Goal: Task Accomplishment & Management: Manage account settings

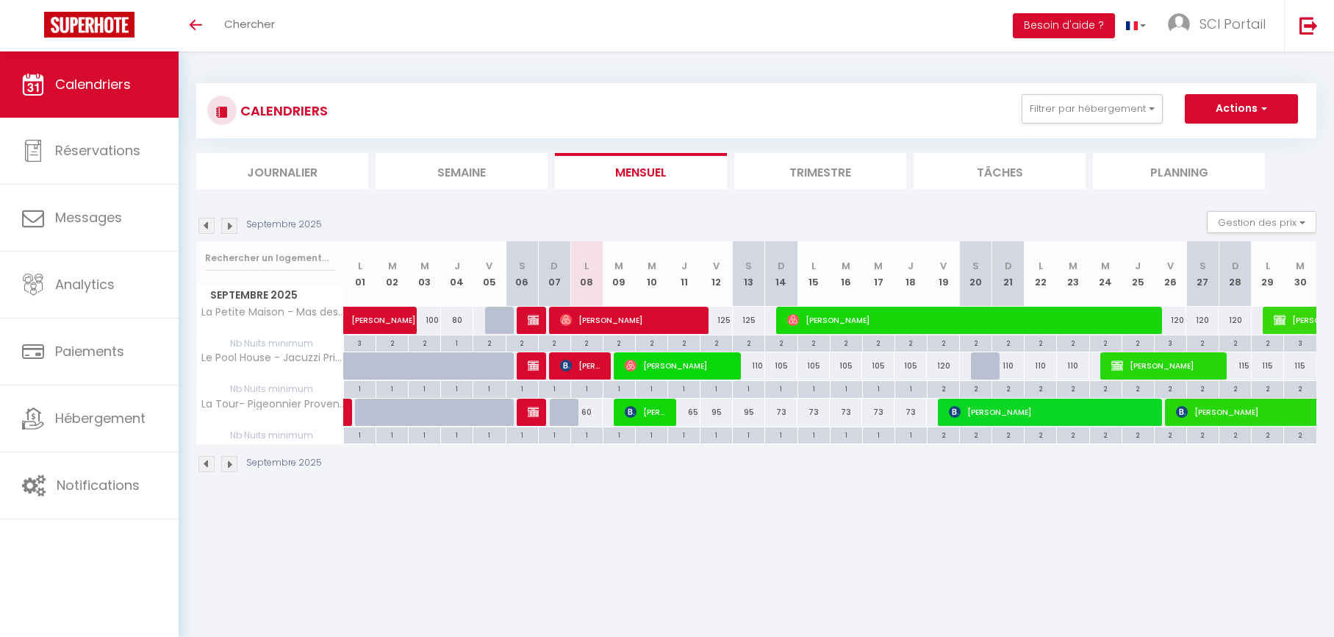
click at [229, 225] on img at bounding box center [229, 226] width 16 height 16
select select
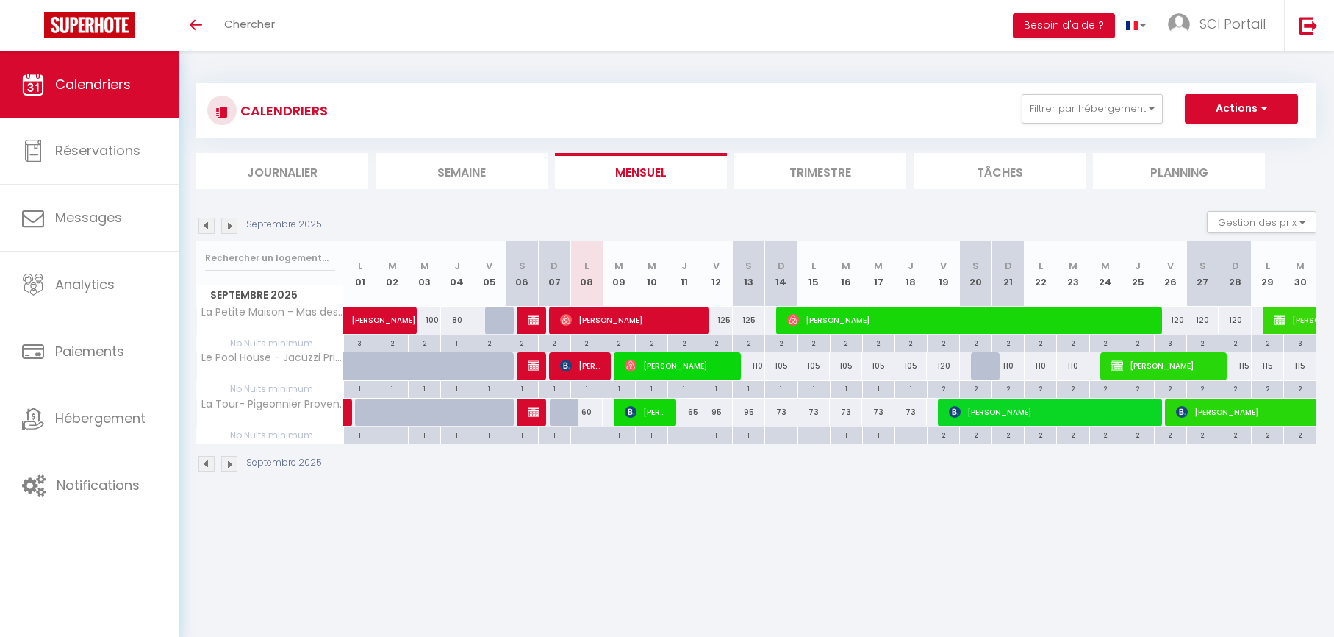
select select
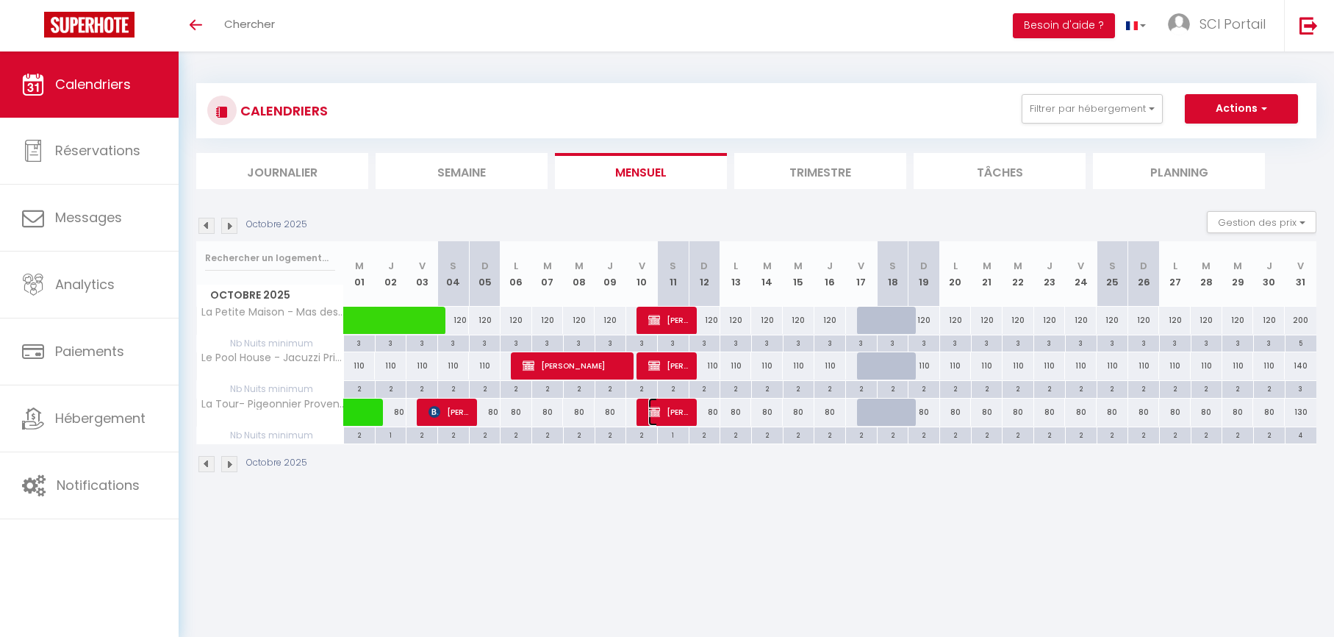
click at [673, 412] on span "[PERSON_NAME]" at bounding box center [669, 412] width 42 height 28
select select "OK"
select select "0"
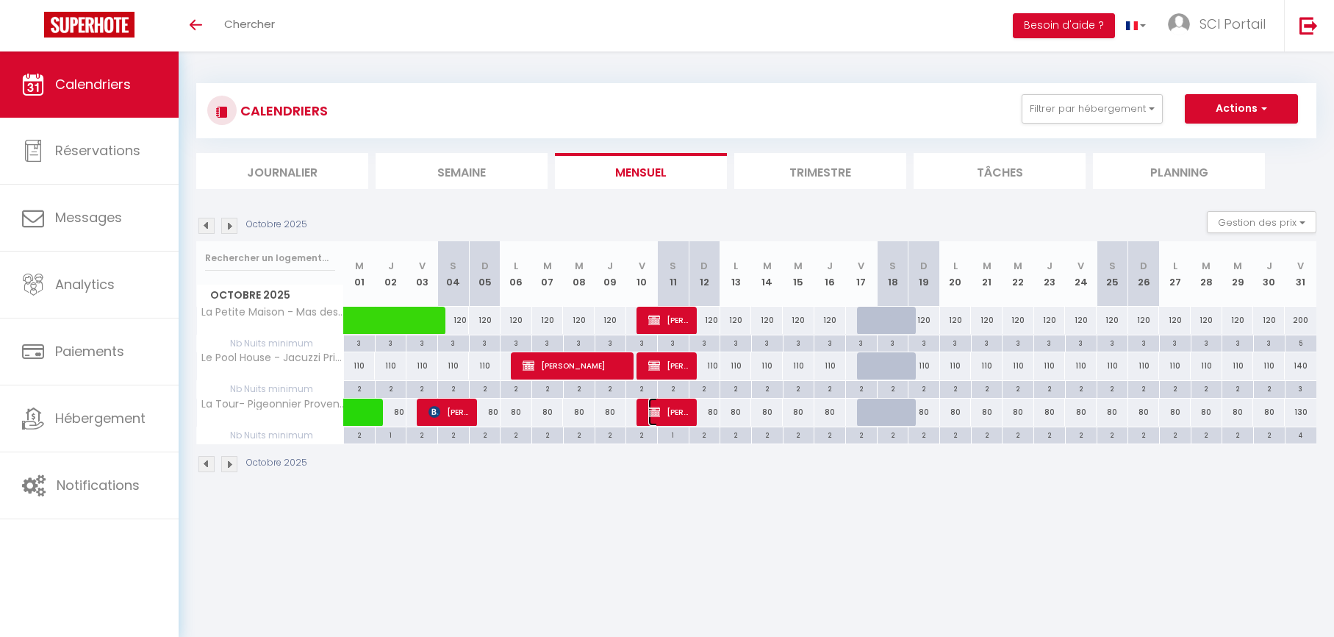
select select "1"
select select
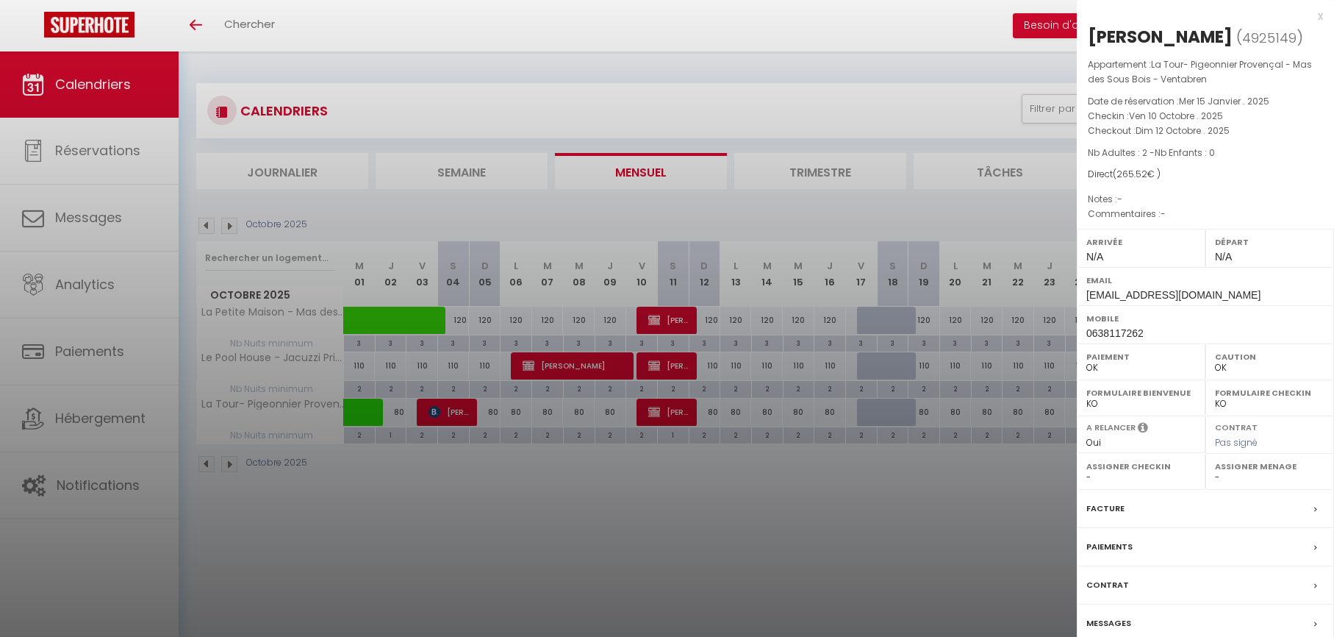
click at [673, 412] on div at bounding box center [667, 318] width 1334 height 637
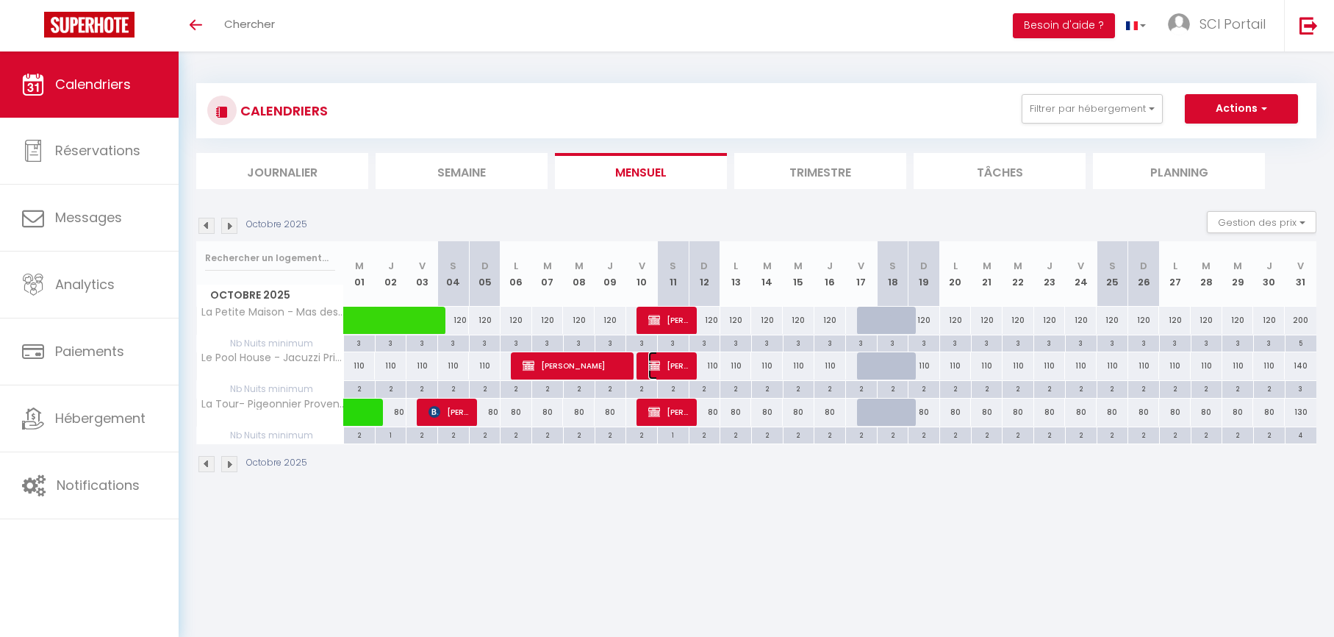
click at [666, 365] on span "[PERSON_NAME]" at bounding box center [669, 365] width 42 height 28
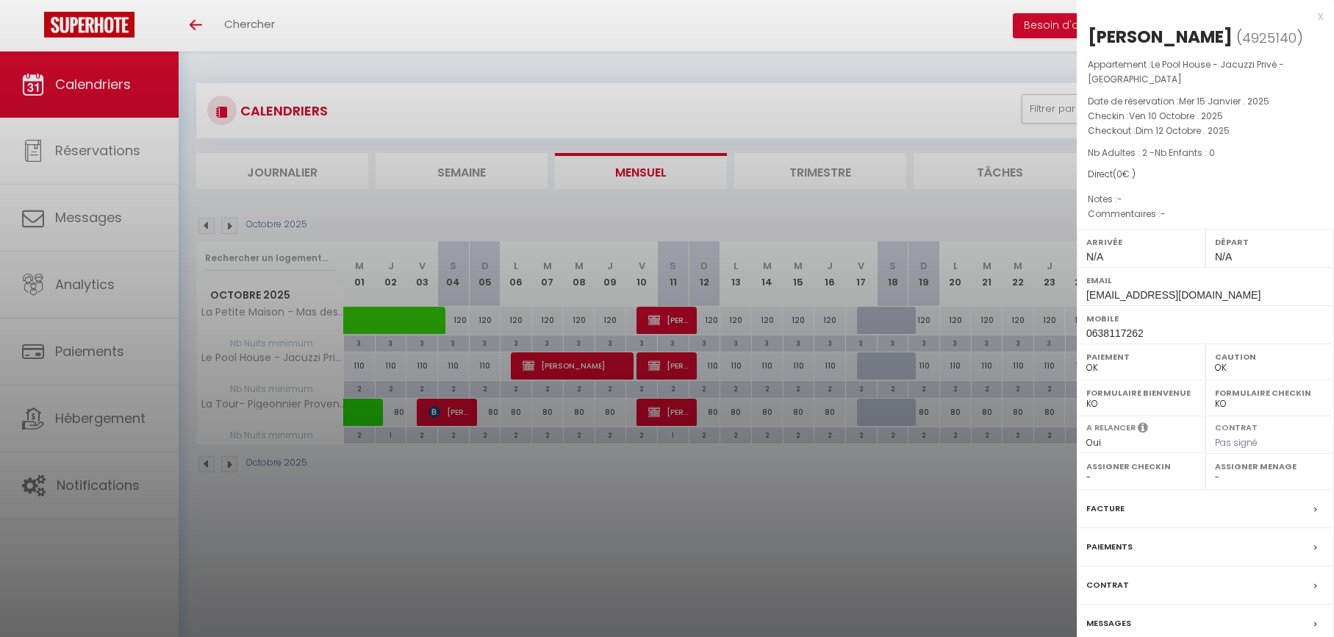
click at [666, 365] on div at bounding box center [667, 318] width 1334 height 637
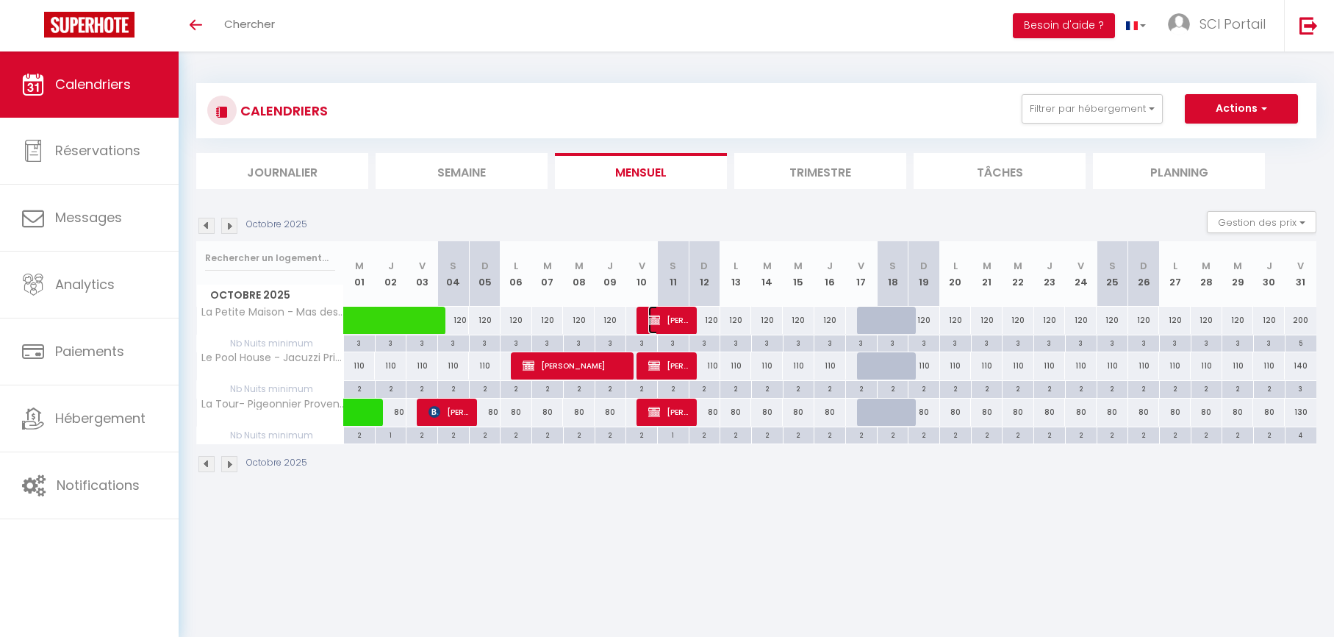
click at [666, 320] on span "[PERSON_NAME]" at bounding box center [669, 320] width 42 height 28
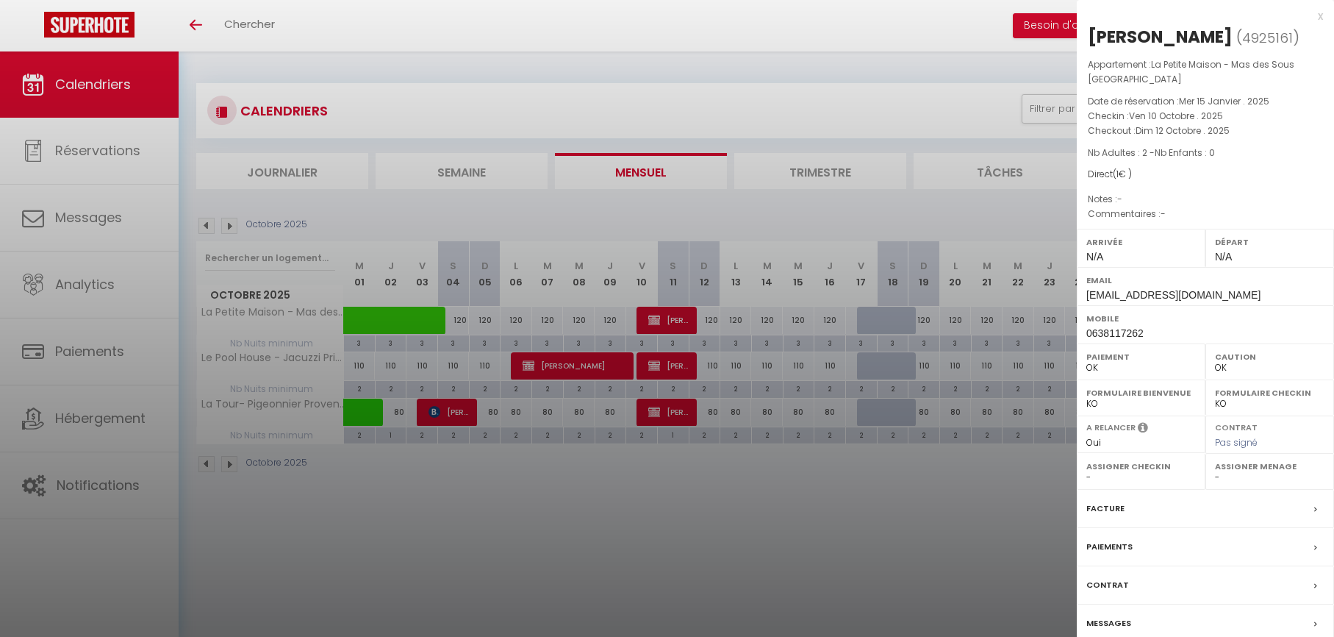
click at [666, 320] on div at bounding box center [667, 318] width 1334 height 637
